Goal: Task Accomplishment & Management: Complete application form

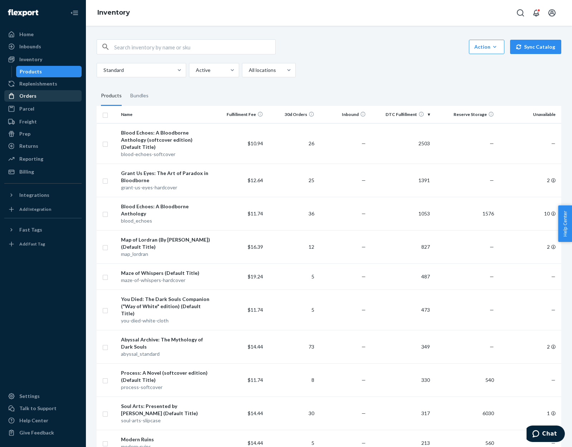
click at [37, 95] on div "Orders" at bounding box center [43, 96] width 76 height 10
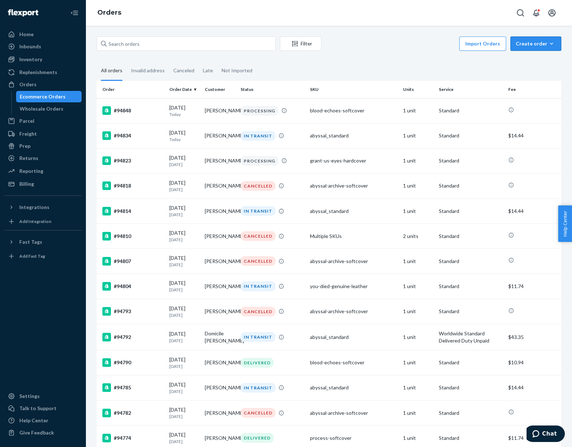
click at [538, 43] on div "Create order" at bounding box center [536, 43] width 40 height 7
click at [540, 62] on span "Ecommerce order" at bounding box center [540, 60] width 44 height 5
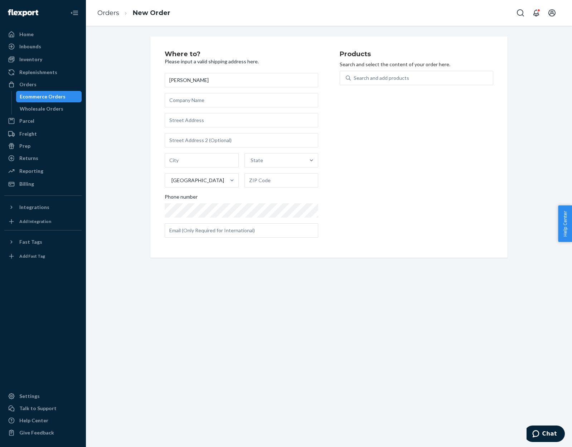
type input "[PERSON_NAME]"
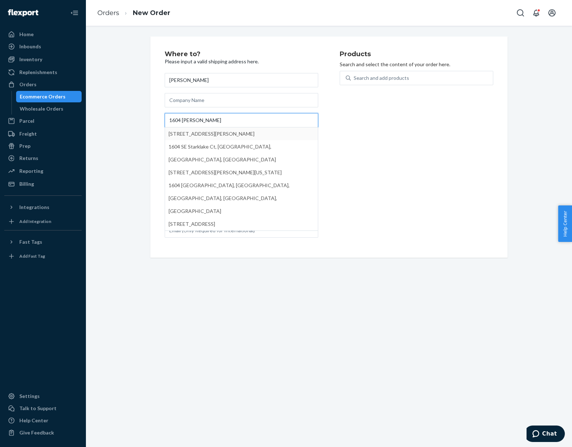
type input "1604 [PERSON_NAME]"
type input "[GEOGRAPHIC_DATA]"
type input "97214"
type input "1604 [PERSON_NAME] St"
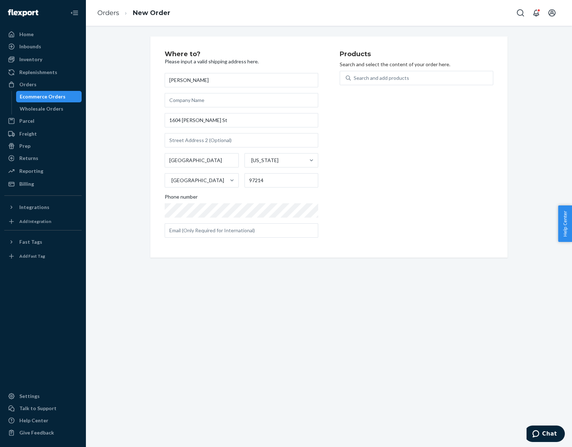
click at [466, 202] on div "Products Search and select the content of your order here. Search and add produ…" at bounding box center [417, 147] width 154 height 193
click at [237, 237] on input "text" at bounding box center [242, 230] width 154 height 14
type input "[PERSON_NAME][EMAIL_ADDRESS][DOMAIN_NAME]"
click at [458, 77] on div "Search and add products" at bounding box center [422, 78] width 142 height 13
click at [355, 77] on input "0 results available. Use Up and Down to choose options, press Enter to select t…" at bounding box center [354, 77] width 1 height 7
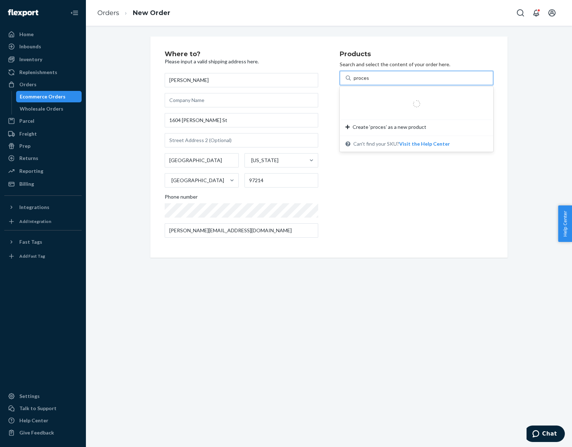
type input "process"
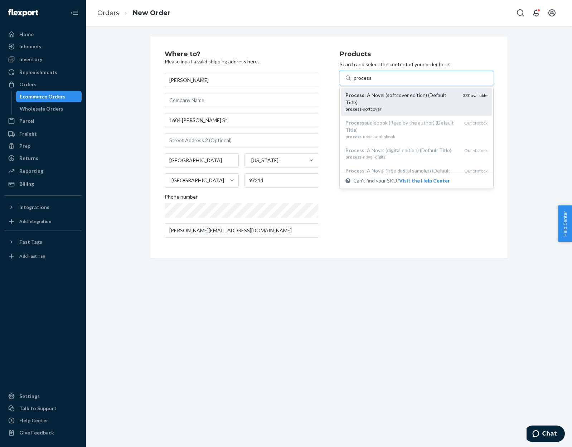
click at [427, 101] on div "Process : A Novel (softcover edition) (Default Title)" at bounding box center [402, 99] width 112 height 14
click at [371, 82] on input "process" at bounding box center [363, 77] width 18 height 7
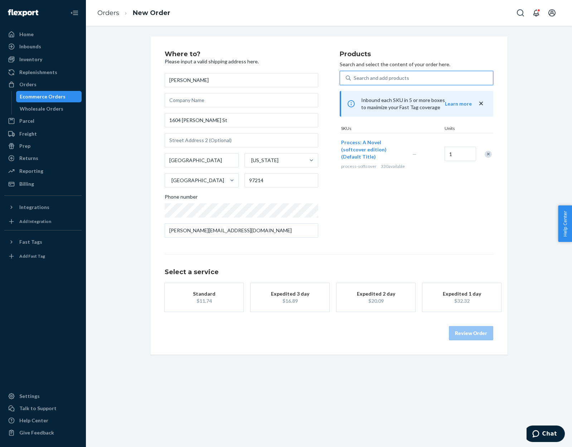
click at [430, 231] on div "Products Search and select the content of your order here. 0 results available.…" at bounding box center [417, 147] width 154 height 193
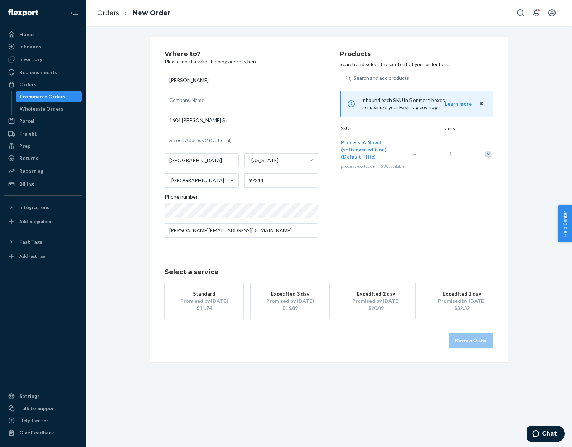
click at [195, 298] on div "Promised by [DATE]" at bounding box center [203, 301] width 57 height 7
click at [461, 341] on button "Review Order" at bounding box center [471, 340] width 44 height 14
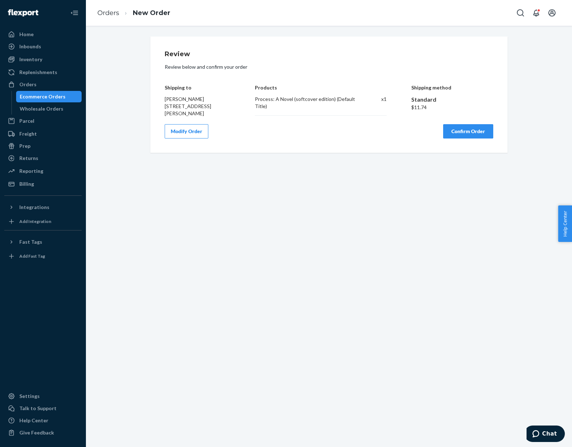
click at [477, 132] on button "Confirm Order" at bounding box center [468, 131] width 50 height 14
